Goal: Register for event/course

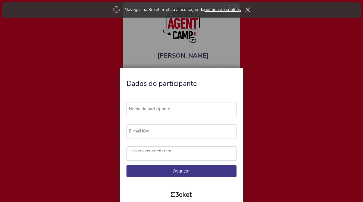
click at [138, 110] on label "Nome do participante" at bounding box center [184, 109] width 115 height 14
click at [138, 110] on input "Nome do participante" at bounding box center [182, 109] width 110 height 14
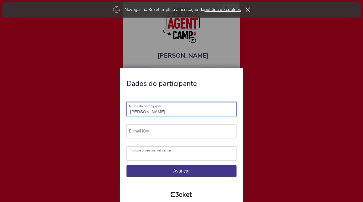
type input "Paulo Gomes"
click at [137, 132] on label "E-mail KW" at bounding box center [184, 131] width 115 height 14
click at [137, 132] on input "E-mail KW" at bounding box center [182, 131] width 110 height 14
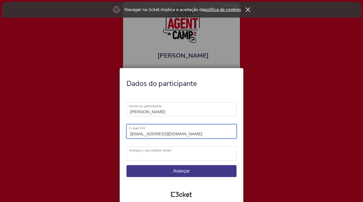
type input "[EMAIL_ADDRESS][DOMAIN_NAME]"
click at [132, 152] on label "Indique o seu market center" at bounding box center [184, 150] width 111 height 8
click at [132, 152] on select "KW Ábaco KW Alfa KW Alfa Madeira KW Alfa Lisboa KW Alfa Porto KW Alma KW Area K…" at bounding box center [182, 153] width 110 height 14
click at [132, 152] on label "Indique o seu market center" at bounding box center [184, 150] width 111 height 8
click at [132, 152] on select "KW Ábaco KW Alfa KW Alfa Madeira KW Alfa Lisboa KW Alfa Porto KW Alma KW Area K…" at bounding box center [182, 153] width 110 height 14
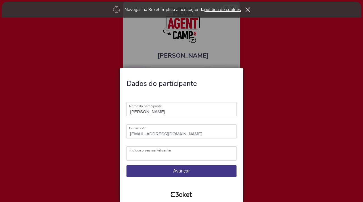
click at [139, 151] on label "Indique o seu market center" at bounding box center [184, 150] width 111 height 8
click at [139, 151] on select "KW Ábaco KW Alfa KW Alfa Madeira KW Alfa Lisboa KW Alfa Porto KW Alma KW Area K…" at bounding box center [182, 153] width 110 height 14
click at [135, 150] on label "Indique o seu market center" at bounding box center [184, 150] width 111 height 8
click at [135, 150] on select "KW Ábaco KW Alfa KW Alfa Madeira KW Alfa Lisboa KW Alfa Porto KW Alma KW Area K…" at bounding box center [182, 153] width 110 height 14
click at [154, 130] on label "E-mail KW" at bounding box center [184, 128] width 115 height 8
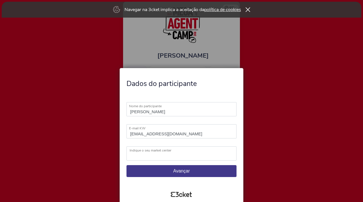
click at [154, 130] on input "[EMAIL_ADDRESS][DOMAIN_NAME]" at bounding box center [182, 131] width 110 height 14
select select "KW Area Feira"
click at [185, 172] on span "Avançar" at bounding box center [181, 171] width 16 height 5
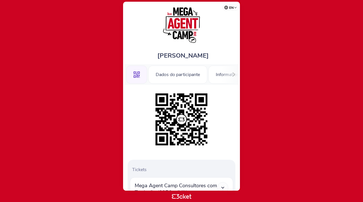
scroll to position [92, 0]
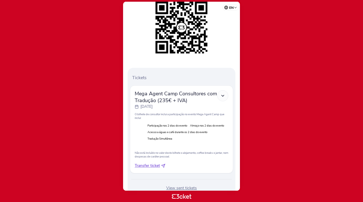
click at [145, 163] on span "Transfer ticket" at bounding box center [147, 166] width 25 height 6
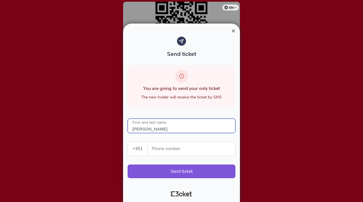
type input "[PERSON_NAME]"
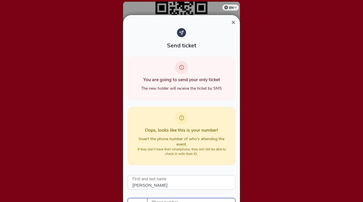
scroll to position [57, 0]
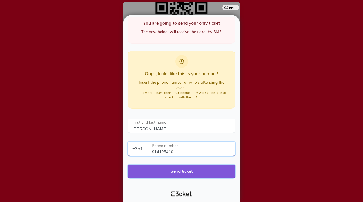
type input "914125410"
click at [173, 174] on button "Send ticket" at bounding box center [182, 172] width 108 height 14
click at [173, 172] on button "Send ticket" at bounding box center [182, 172] width 108 height 14
click at [296, 96] on div at bounding box center [181, 101] width 363 height 202
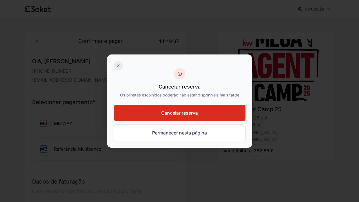
click at [117, 67] on icon at bounding box center [118, 66] width 5 height 5
